Goal: Task Accomplishment & Management: Use online tool/utility

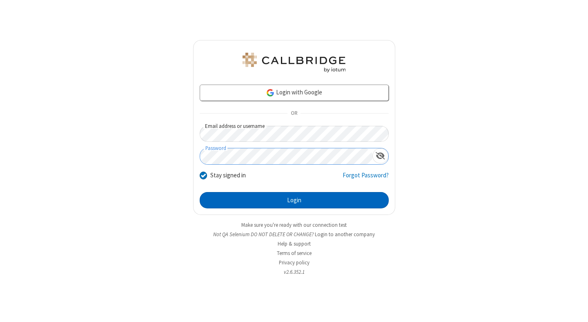
click at [294, 200] on button "Login" at bounding box center [294, 200] width 189 height 16
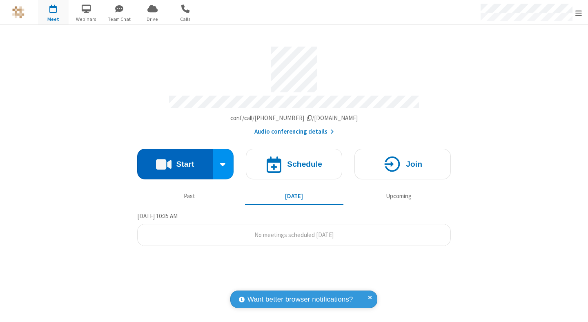
click at [175, 160] on button "Start" at bounding box center [175, 164] width 76 height 31
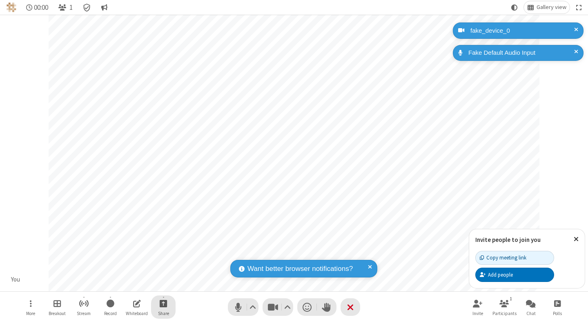
click at [163, 303] on span "Start sharing" at bounding box center [164, 303] width 8 height 10
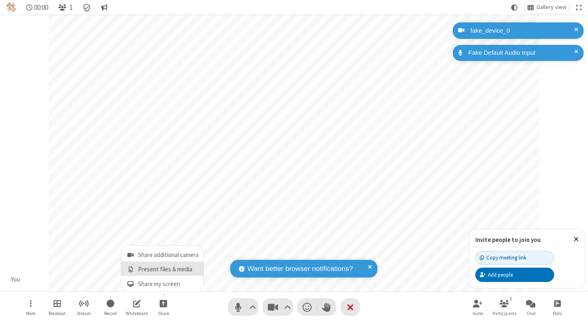
click at [130, 269] on span "Present files & media" at bounding box center [130, 269] width 9 height 7
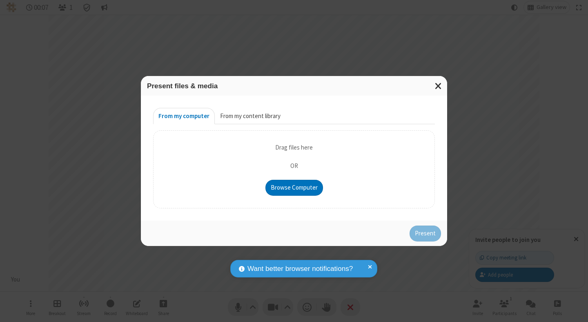
click at [250, 116] on button "From my content library" at bounding box center [250, 116] width 71 height 16
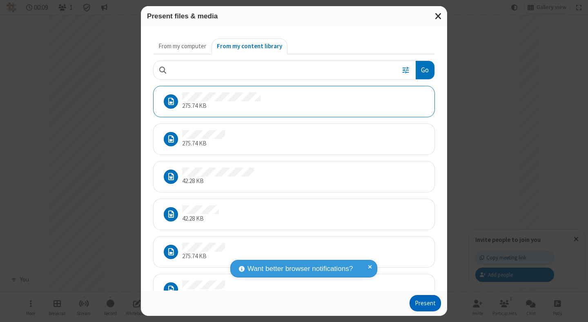
click at [426, 303] on button "Present" at bounding box center [425, 303] width 31 height 16
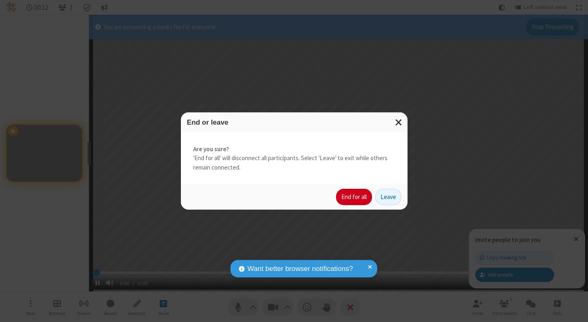
type input "1.565542"
click at [355, 197] on button "End for all" at bounding box center [354, 197] width 36 height 16
